Goal: Task Accomplishment & Management: Manage account settings

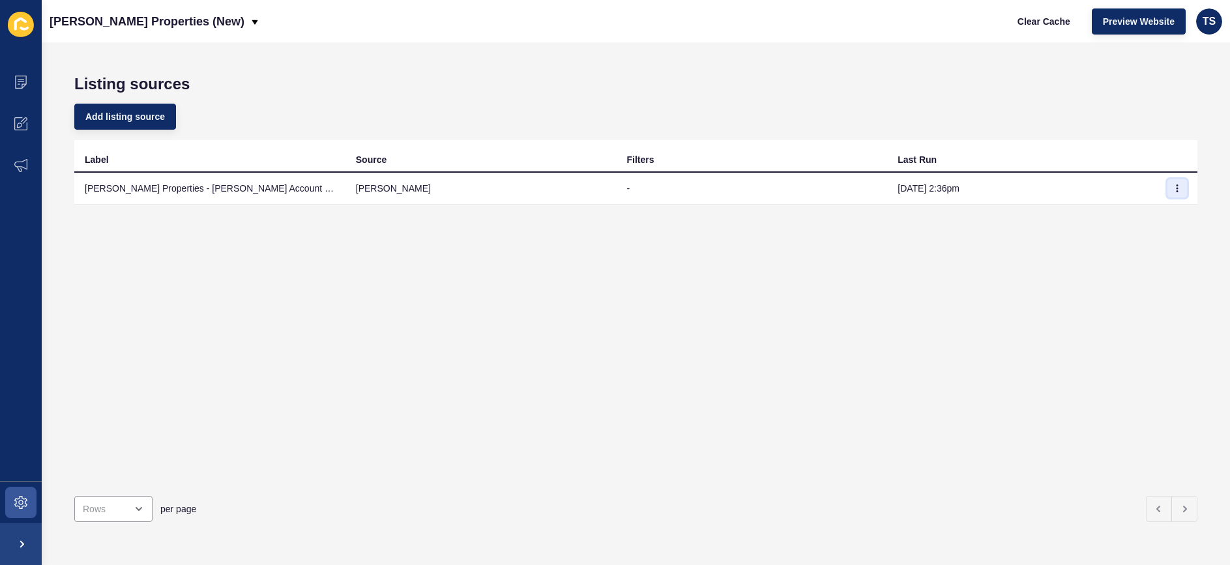
click at [1176, 190] on icon "button" at bounding box center [1177, 188] width 8 height 8
click at [1141, 220] on link "Sync now" at bounding box center [1140, 214] width 91 height 29
click at [81, 100] on div "Add listing source" at bounding box center [635, 116] width 1123 height 47
click at [1180, 187] on icon "button" at bounding box center [1177, 188] width 8 height 8
click at [1144, 218] on link "Sync now" at bounding box center [1140, 214] width 91 height 29
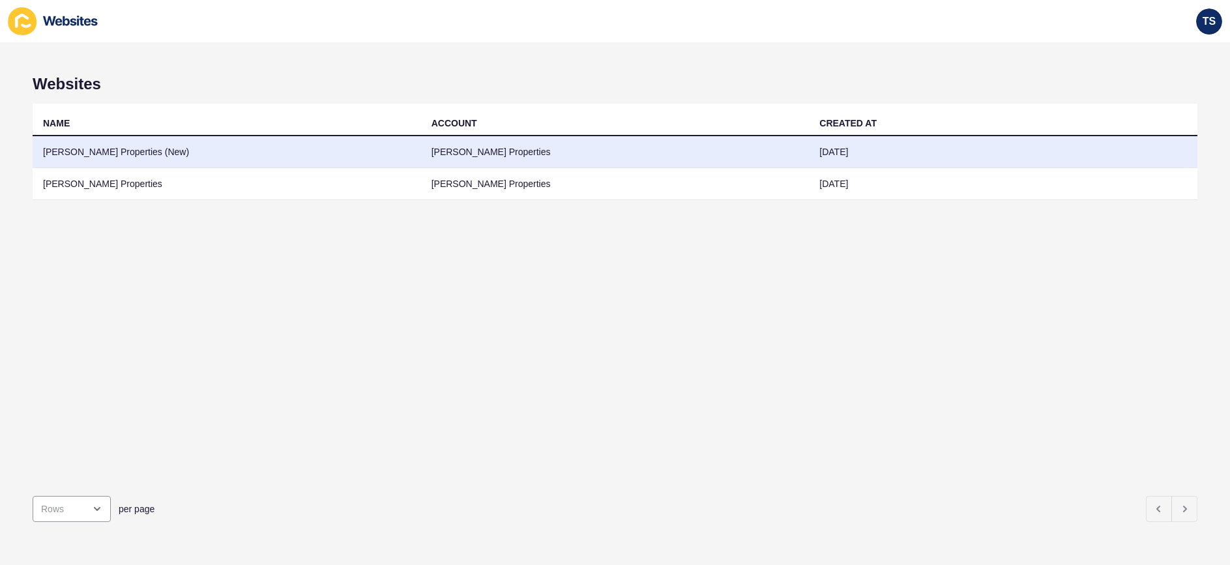
click at [712, 158] on td "[PERSON_NAME] Properties" at bounding box center [615, 152] width 388 height 32
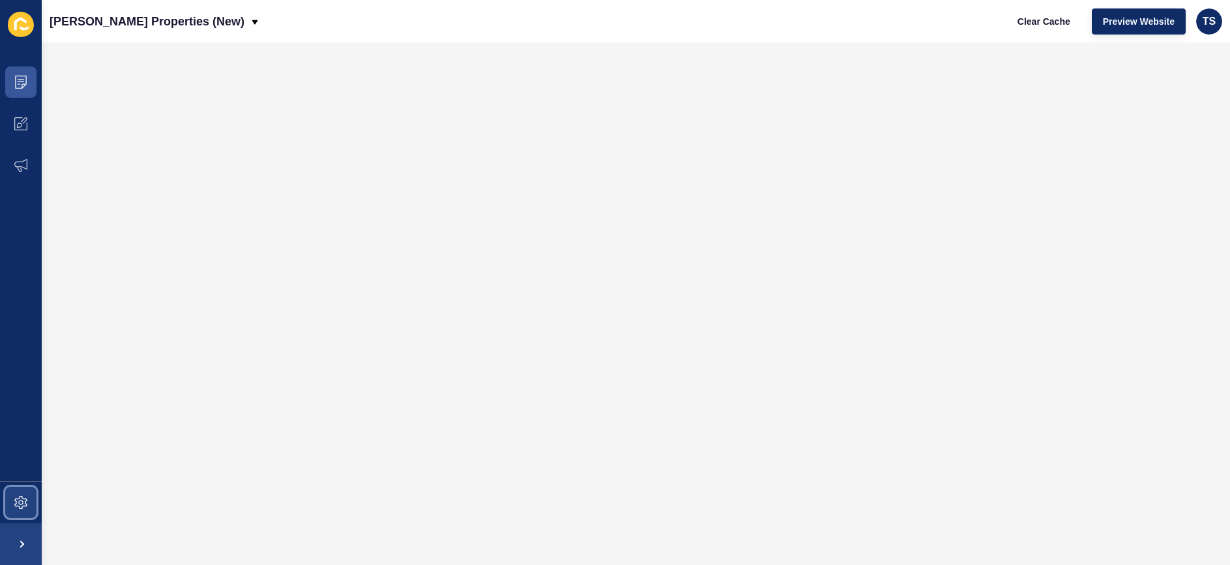
click at [26, 493] on span at bounding box center [21, 503] width 42 height 42
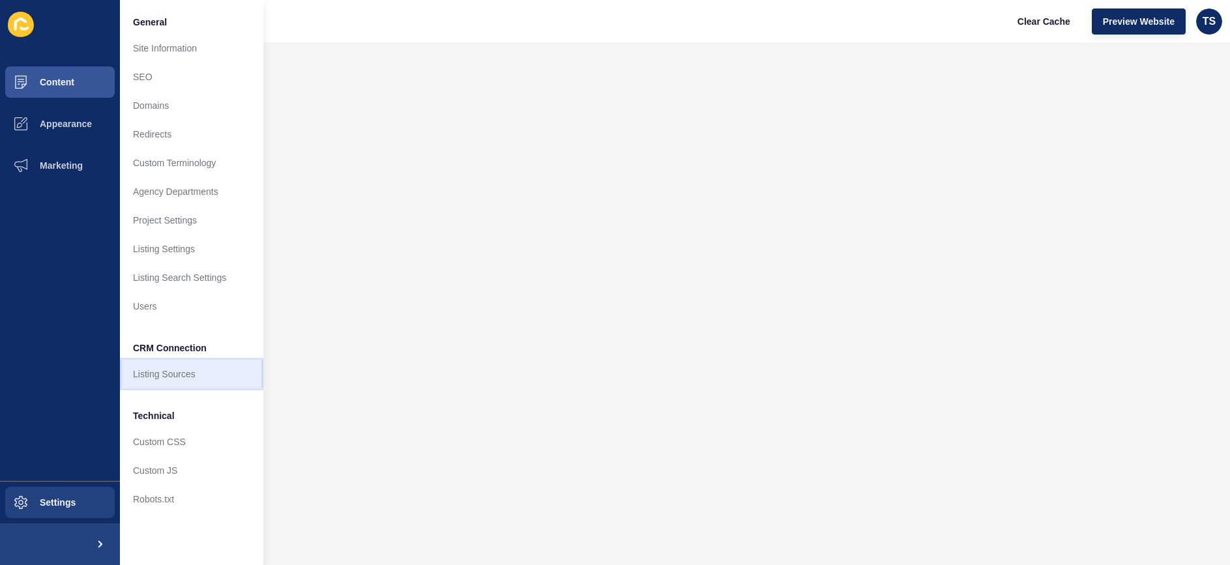
click at [206, 377] on link "Listing Sources" at bounding box center [191, 374] width 143 height 29
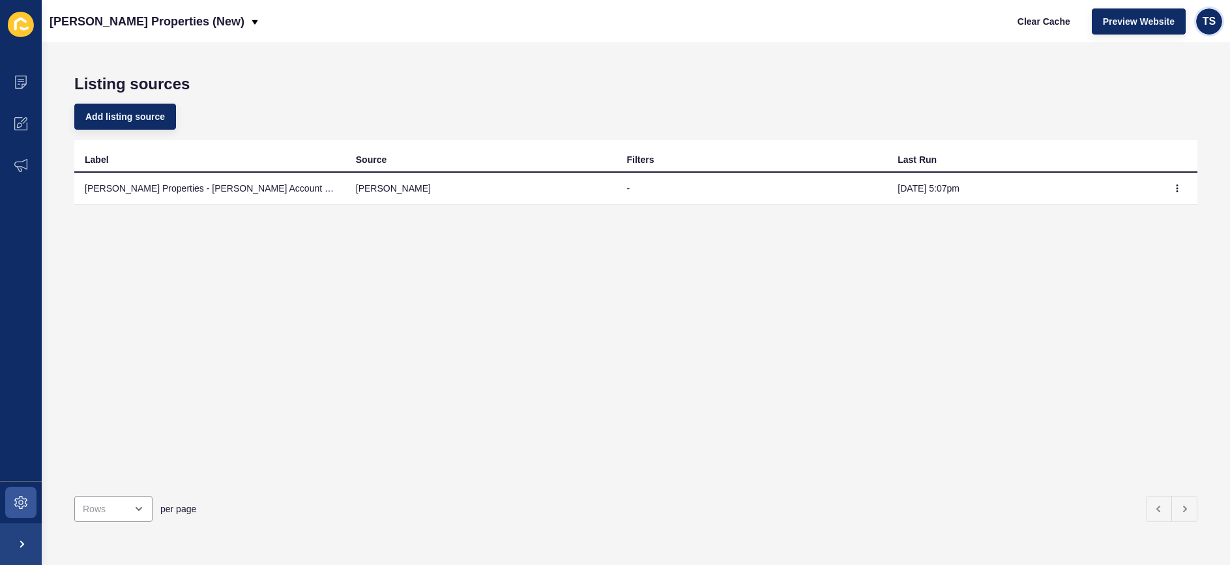
click at [1209, 23] on span "TS" at bounding box center [1208, 21] width 13 height 13
click at [1144, 111] on link "Logout" at bounding box center [1179, 108] width 96 height 29
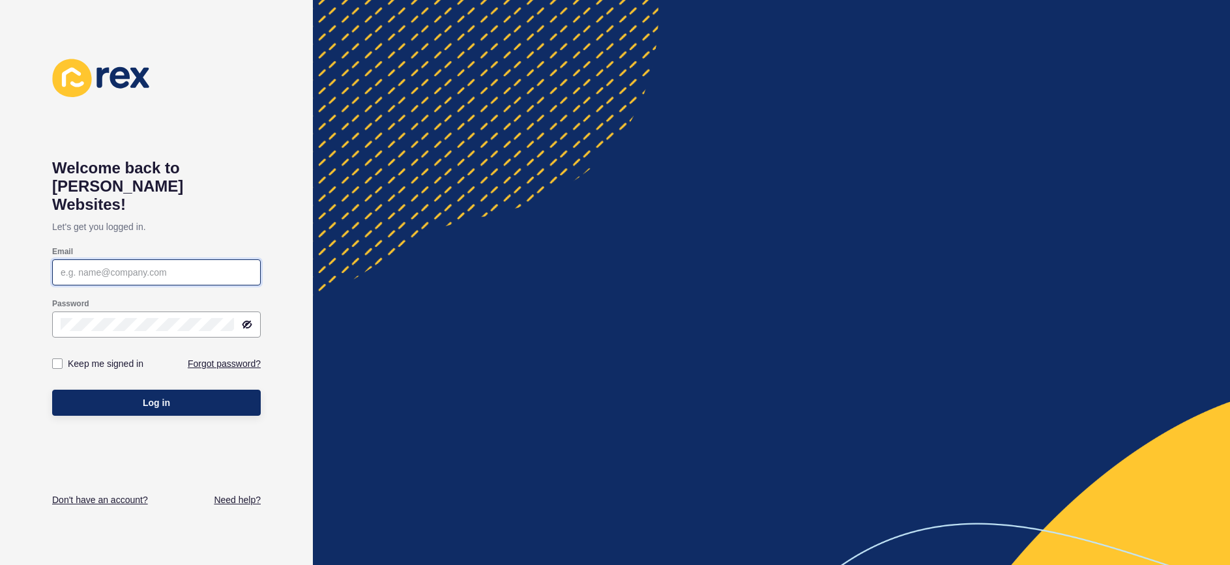
click at [147, 266] on input "Email" at bounding box center [157, 272] width 192 height 13
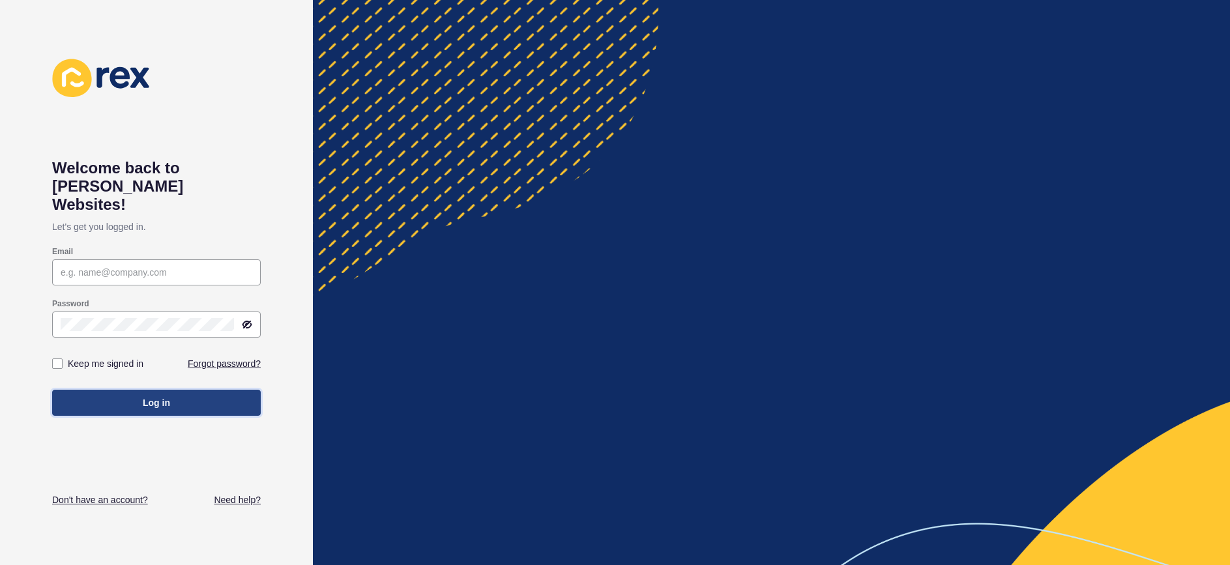
click at [130, 390] on button "Log in" at bounding box center [156, 403] width 209 height 26
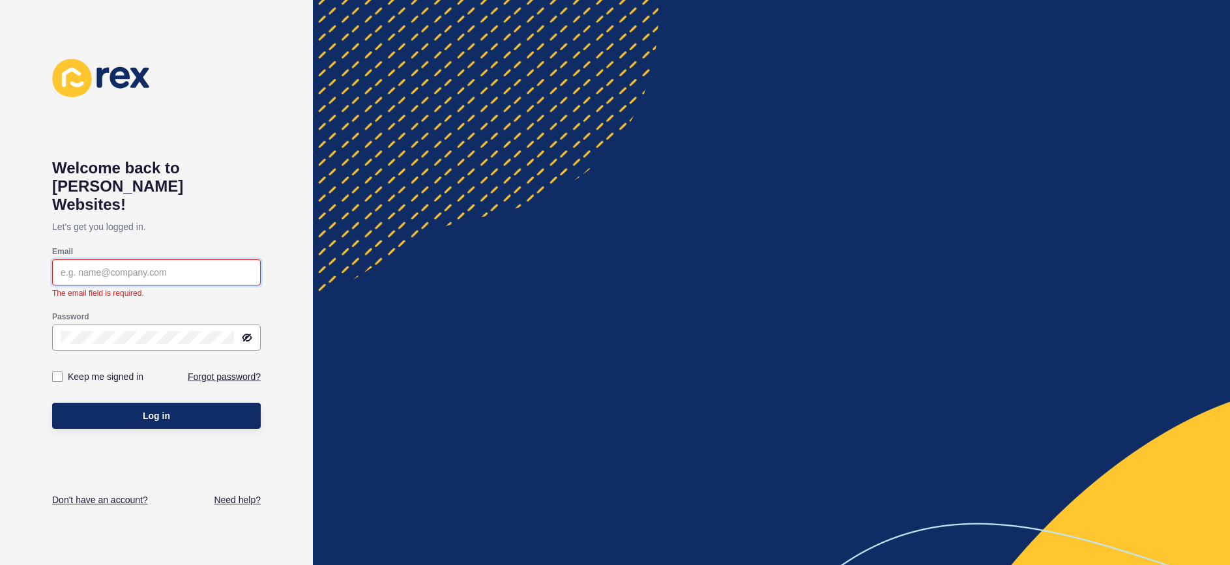
click at [207, 266] on input "Email" at bounding box center [157, 272] width 192 height 13
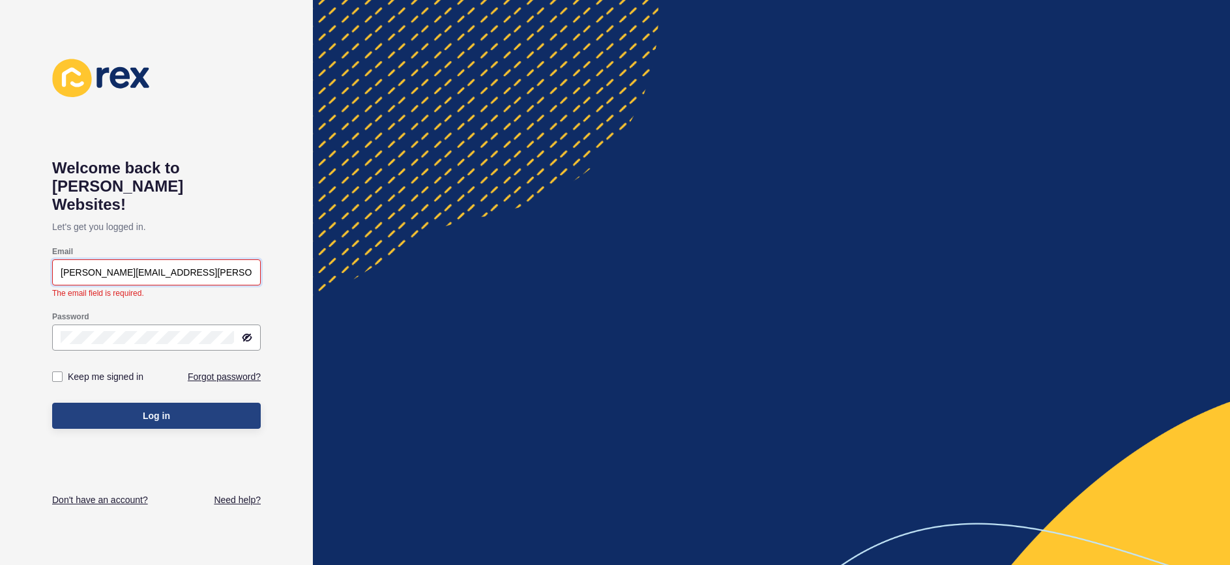
type input "tstankovic@novak.com.au"
click at [184, 398] on div "Log in" at bounding box center [156, 415] width 209 height 39
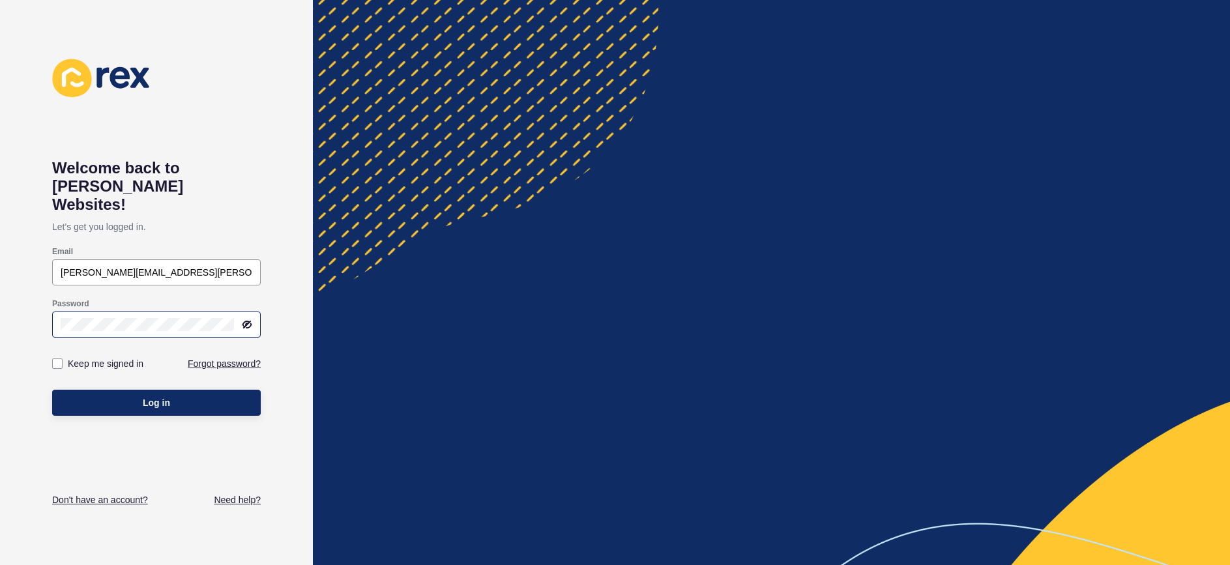
click at [251, 321] on icon at bounding box center [248, 324] width 8 height 7
click at [172, 390] on button "Log in" at bounding box center [156, 403] width 209 height 26
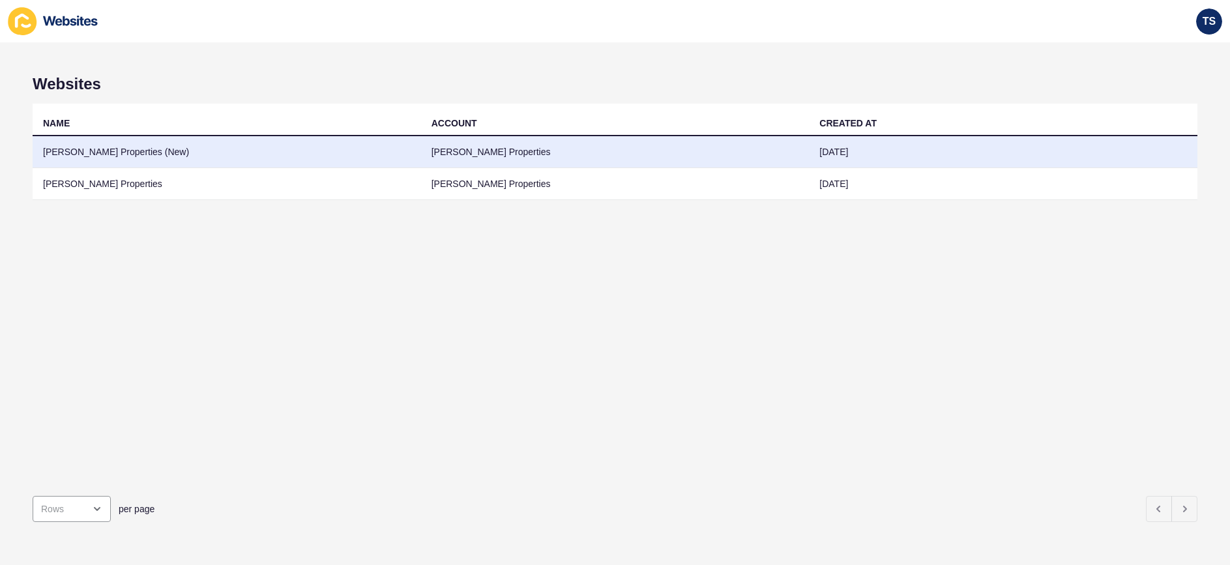
click at [347, 158] on td "[PERSON_NAME] Properties (New)" at bounding box center [227, 152] width 388 height 32
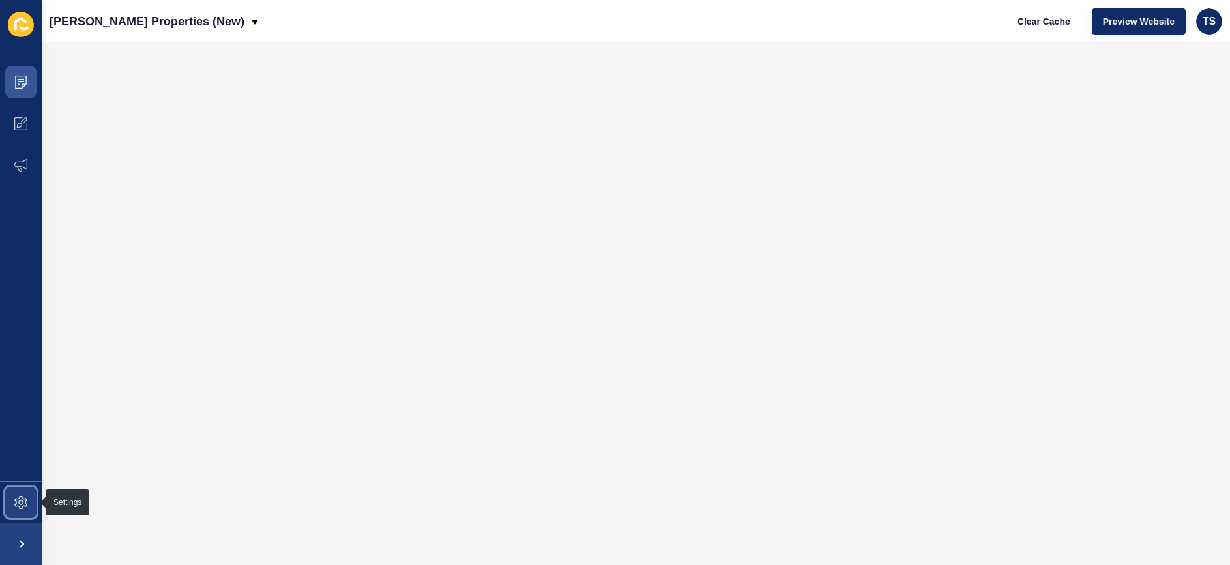
click at [18, 487] on span at bounding box center [21, 503] width 42 height 42
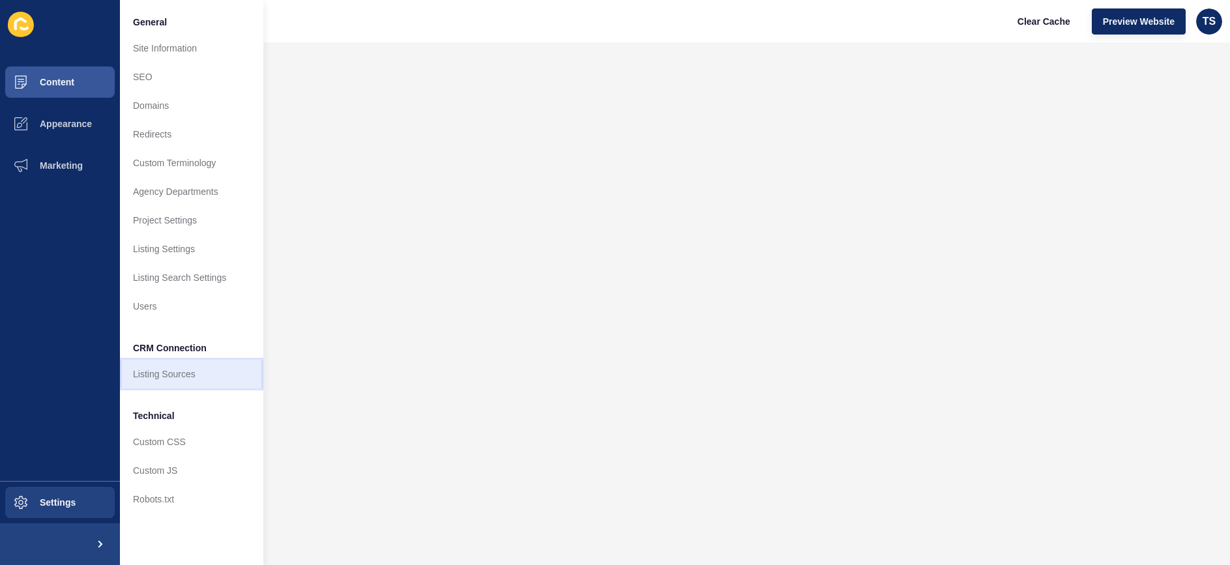
click at [177, 375] on link "Listing Sources" at bounding box center [191, 374] width 143 height 29
